Goal: Task Accomplishment & Management: Manage account settings

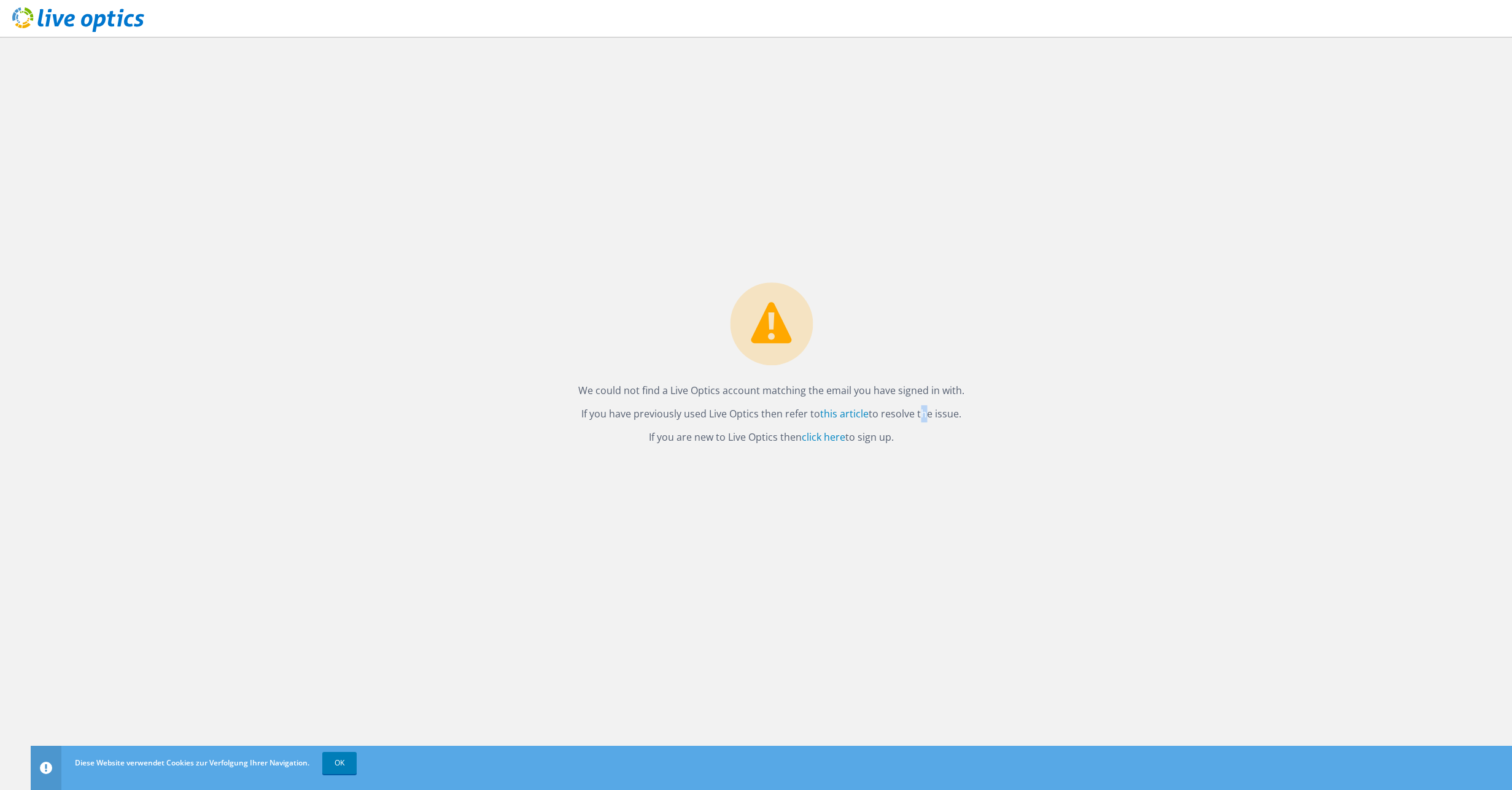
drag, startPoint x: 918, startPoint y: 411, endPoint x: 932, endPoint y: 414, distance: 14.3
click at [932, 414] on p "If you have previously used Live Optics then refer to this article to resolve t…" at bounding box center [771, 413] width 386 height 17
click at [933, 414] on p "If you have previously used Live Optics then refer to this article to resolve t…" at bounding box center [771, 413] width 386 height 17
click at [825, 441] on link "click here" at bounding box center [823, 437] width 43 height 13
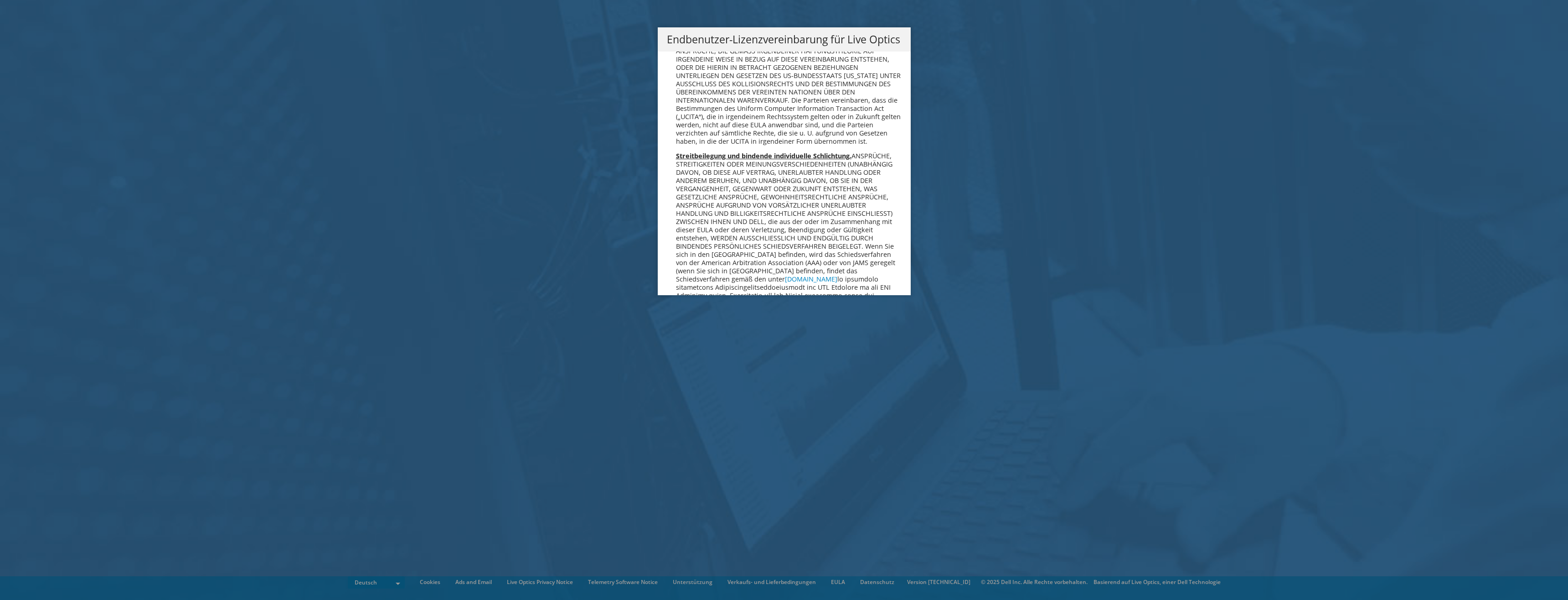
scroll to position [4517, 0]
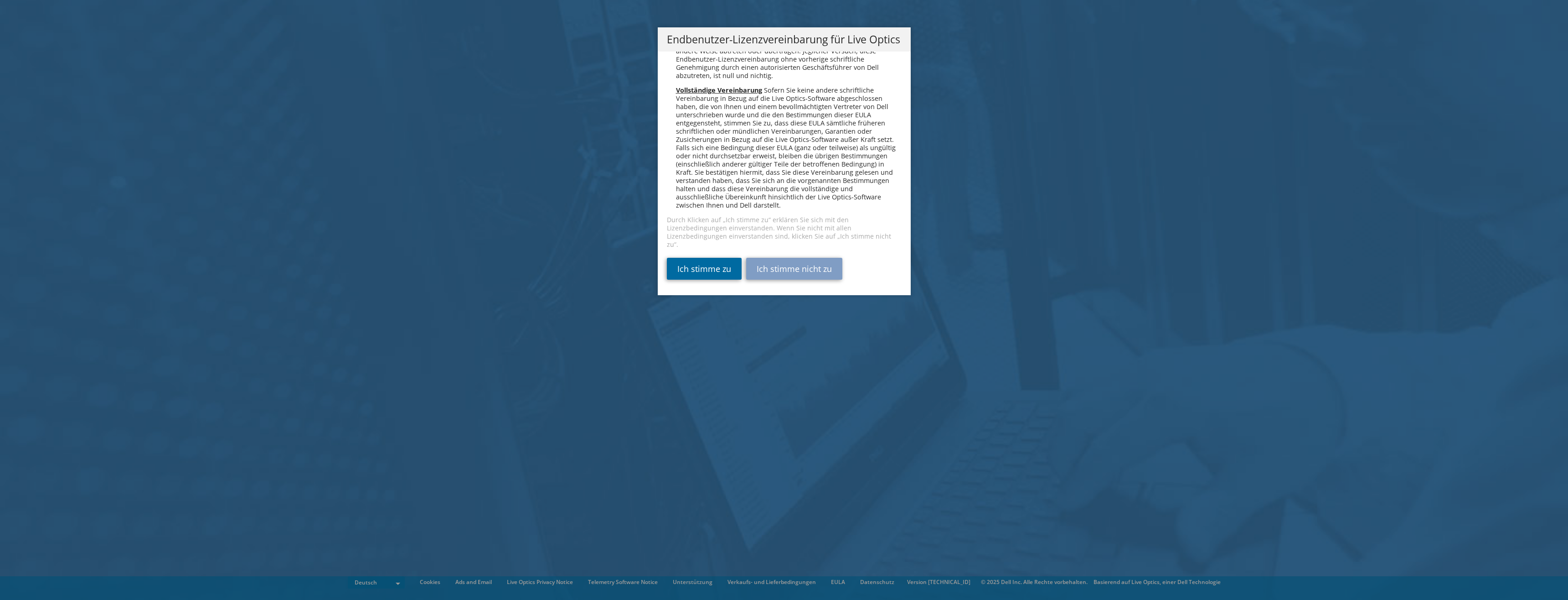
click at [703, 270] on link "Ich stimme zu" at bounding box center [704, 269] width 75 height 22
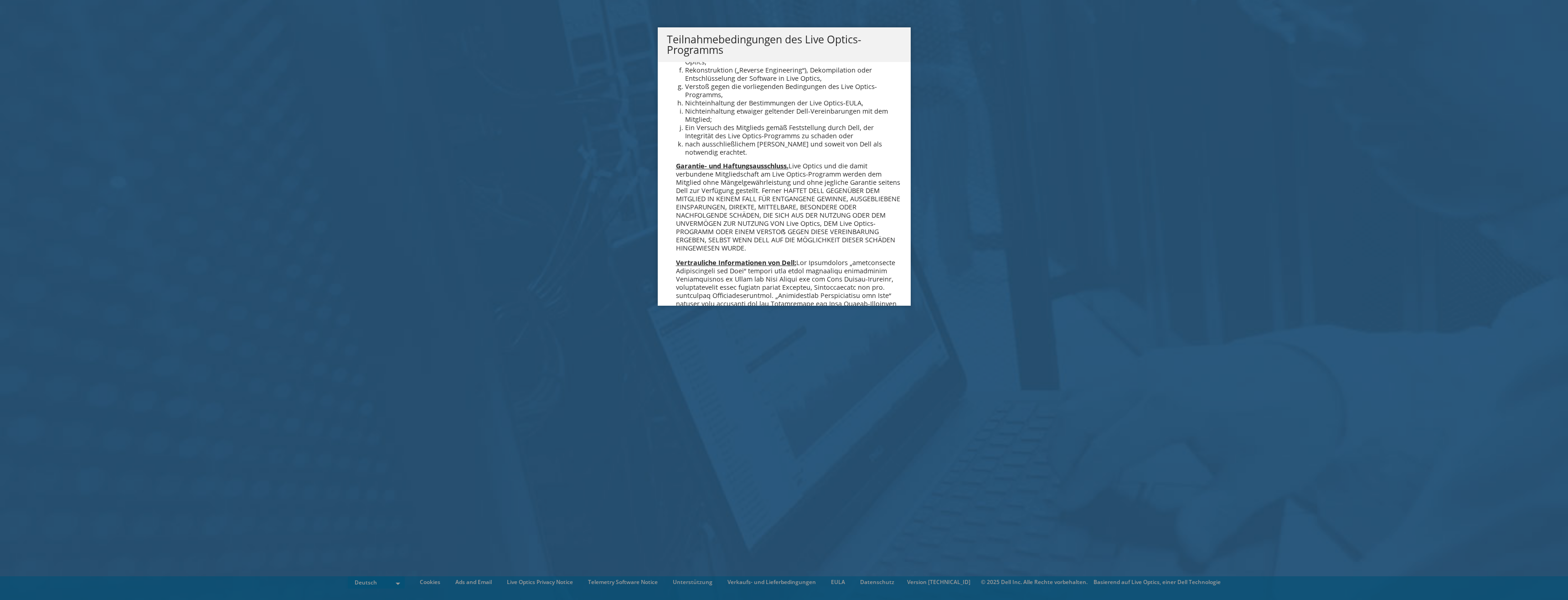
scroll to position [900, 0]
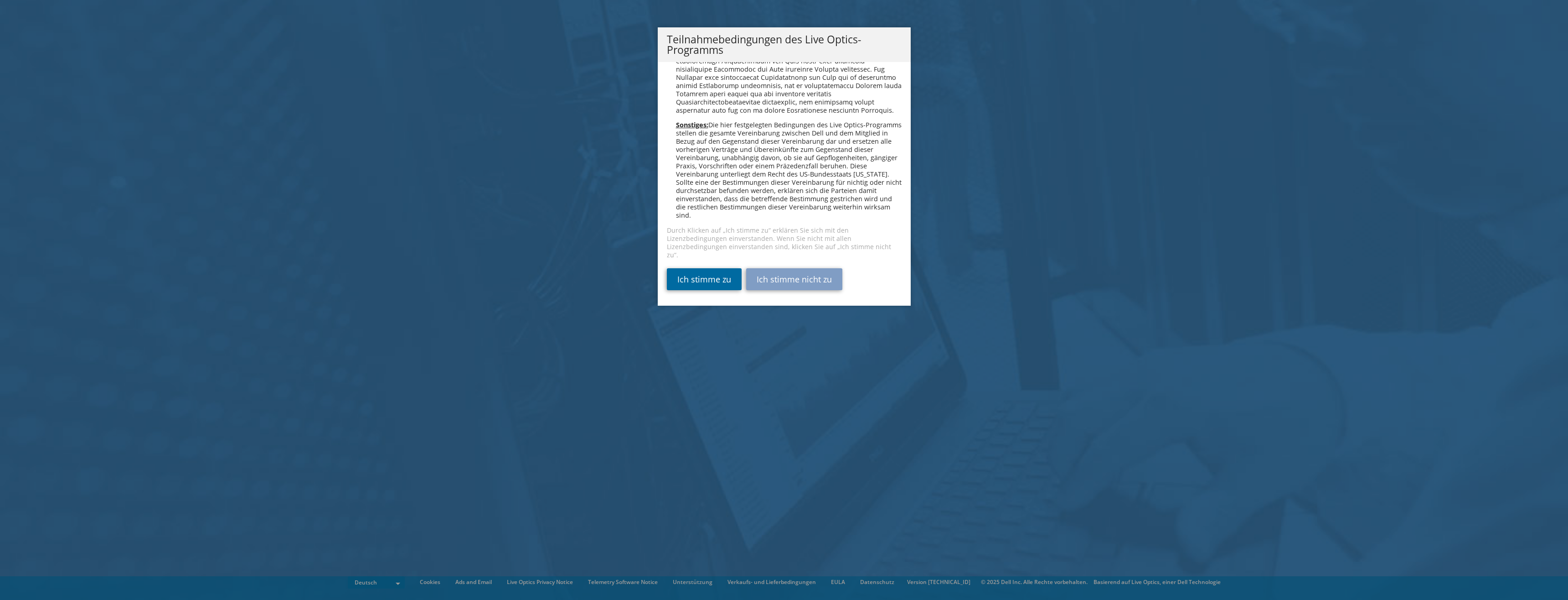
click at [701, 277] on link "Ich stimme zu" at bounding box center [704, 279] width 75 height 22
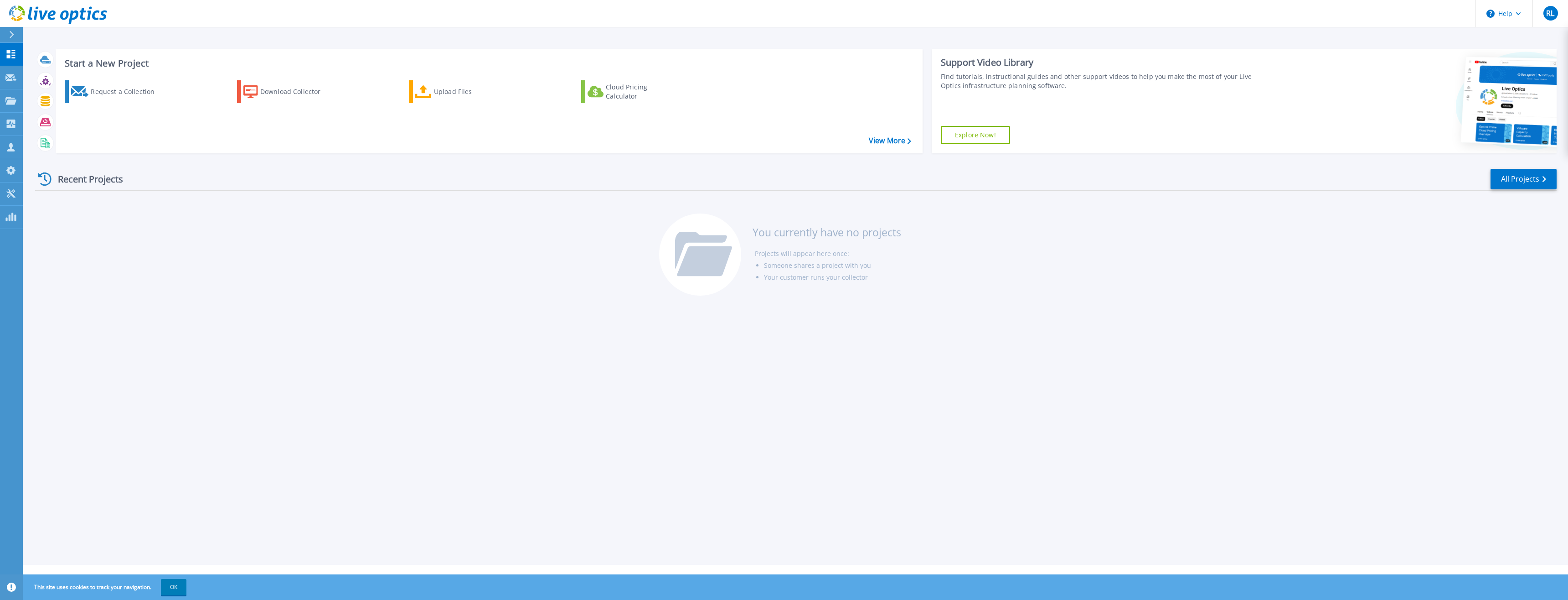
click at [10, 34] on icon at bounding box center [12, 35] width 5 height 7
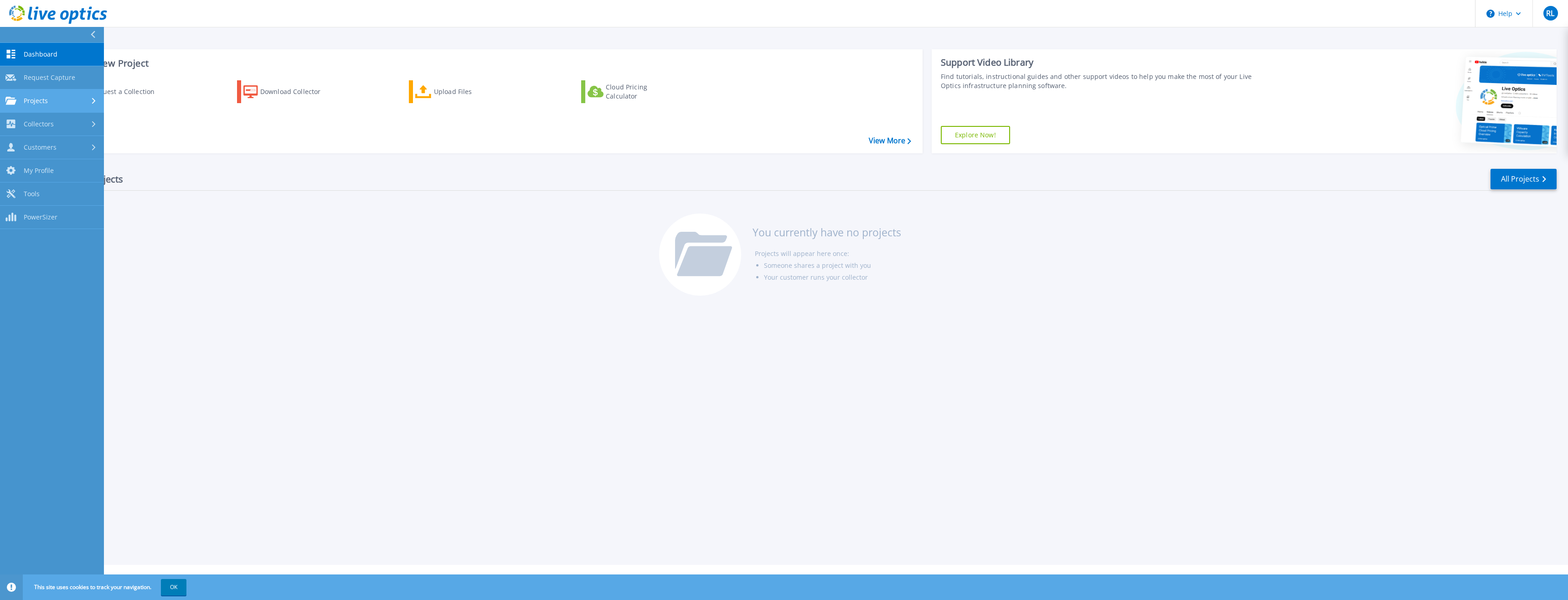
click at [53, 101] on div "Projects" at bounding box center [52, 101] width 93 height 8
click at [54, 119] on link "Search Projects" at bounding box center [52, 124] width 104 height 23
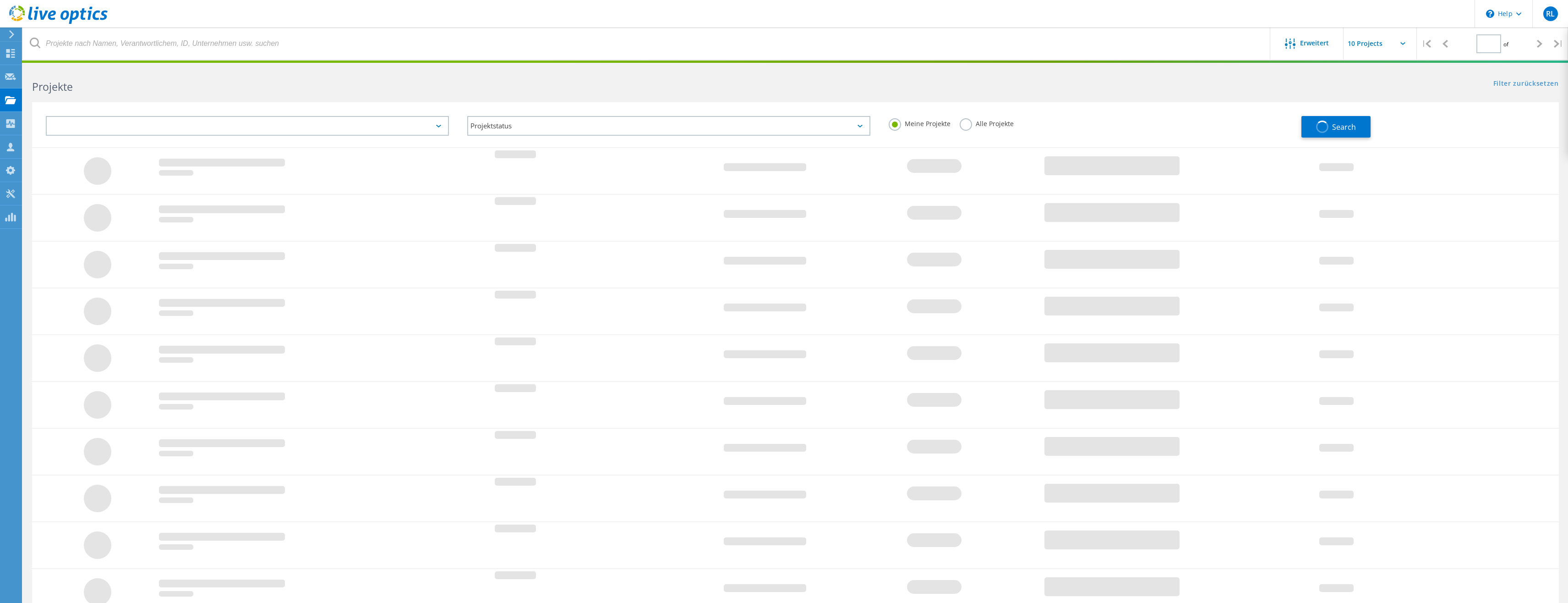
type input "1"
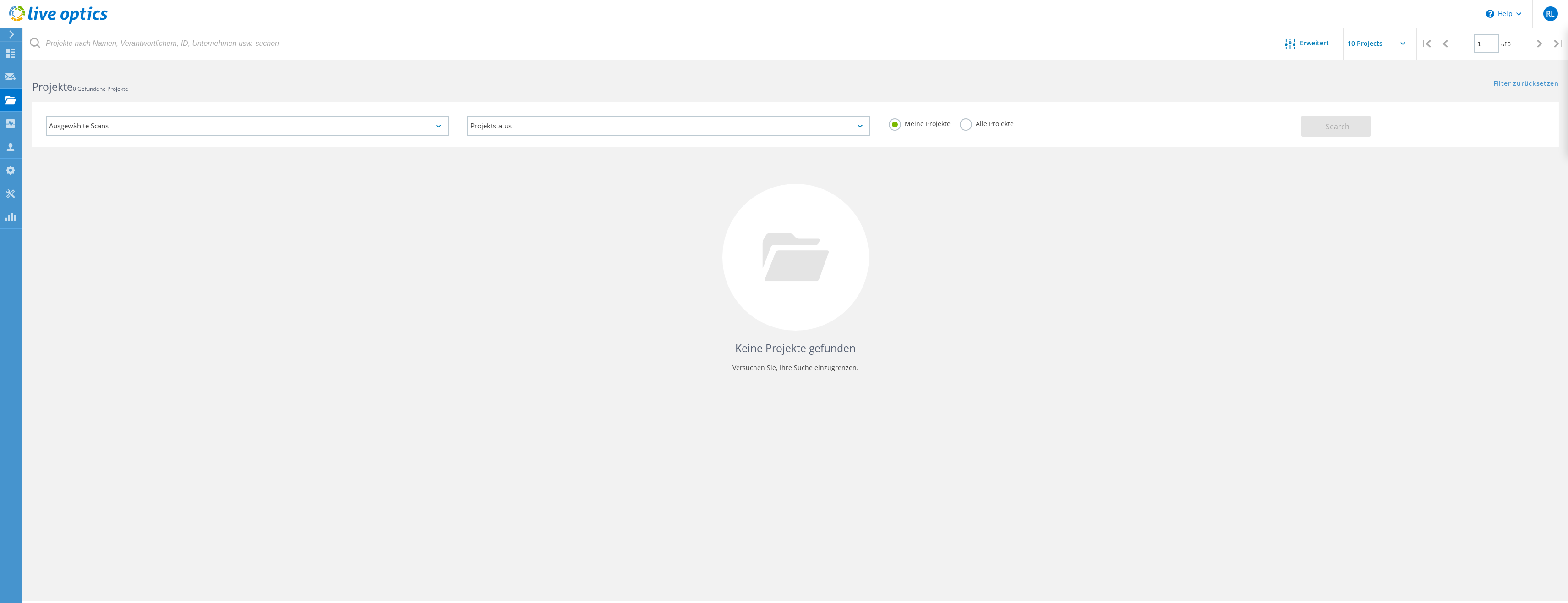
click at [131, 123] on div "Ausgewählte Scans" at bounding box center [247, 125] width 403 height 20
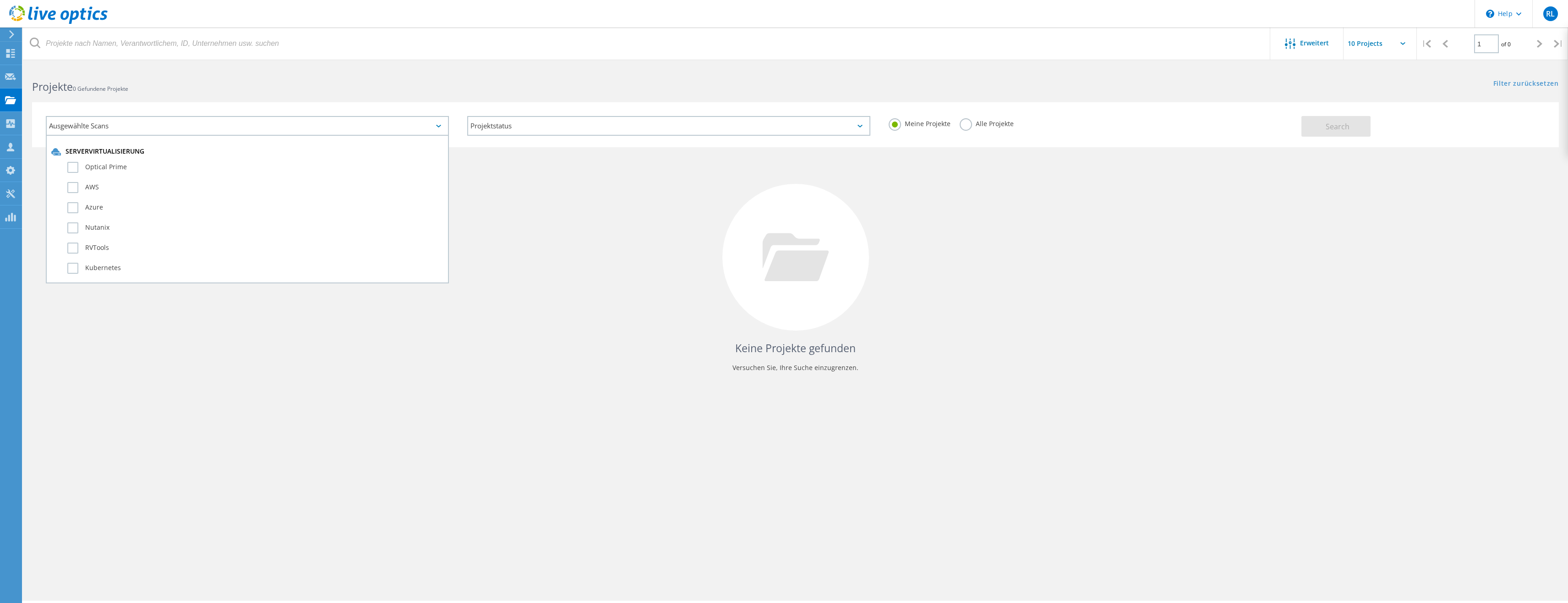
click at [131, 123] on div "Ausgewählte Scans" at bounding box center [247, 125] width 403 height 20
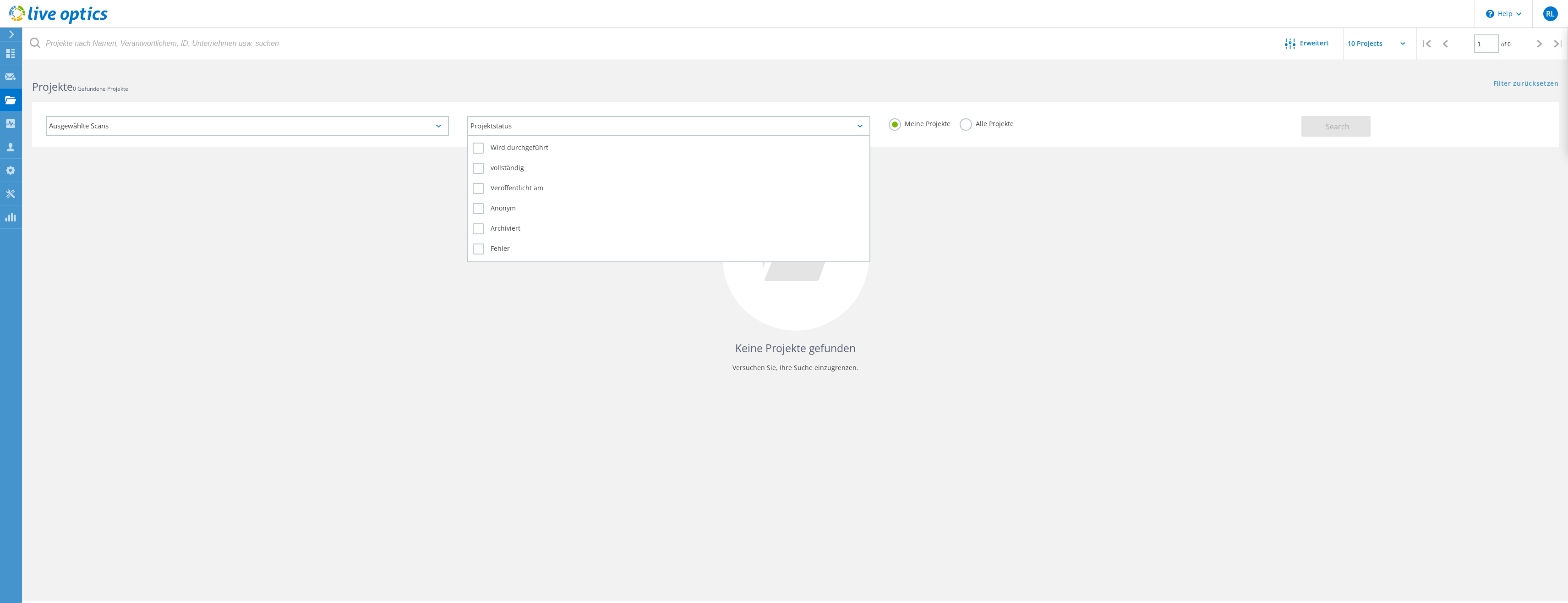
click at [505, 122] on div "Projektstatus" at bounding box center [669, 125] width 403 height 20
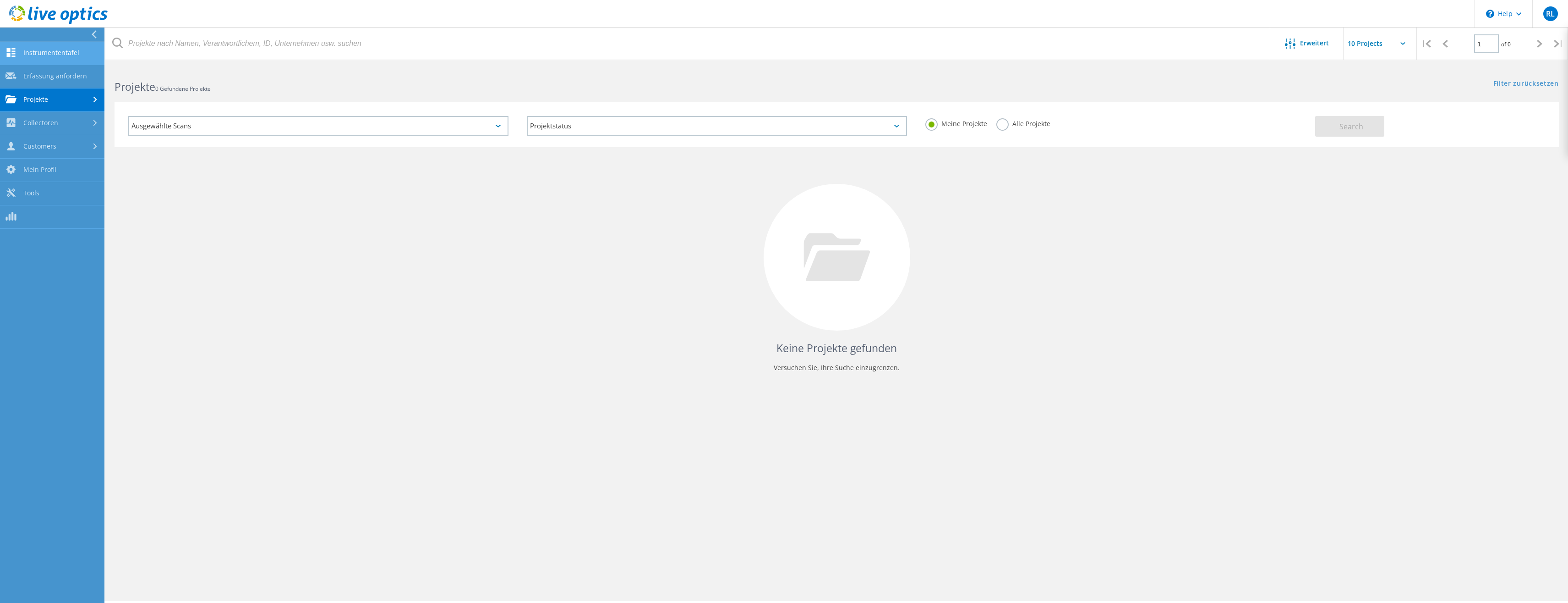
click at [28, 54] on link "Instrumententafel" at bounding box center [52, 53] width 105 height 23
